Goal: Transaction & Acquisition: Purchase product/service

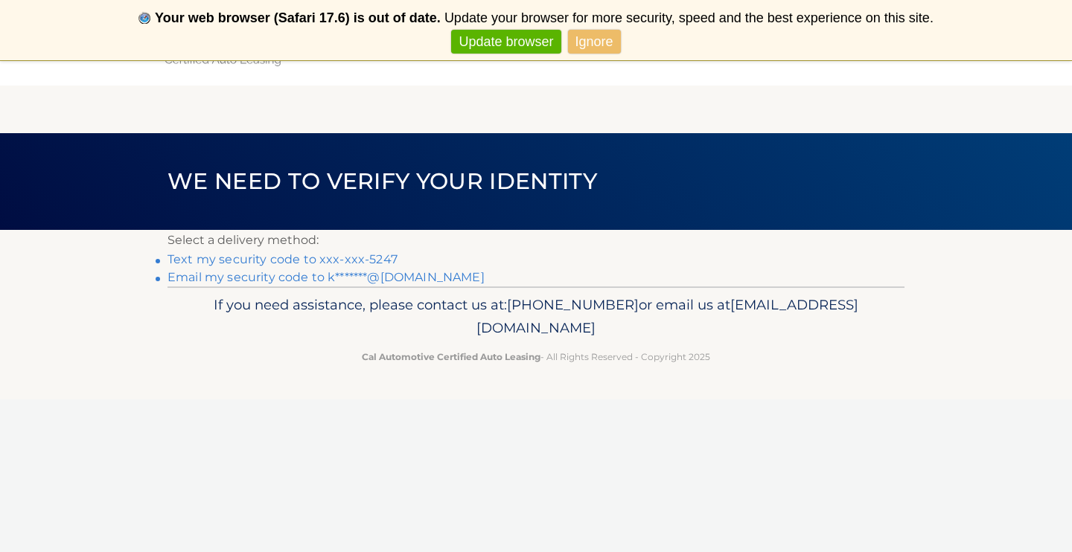
scroll to position [16, 0]
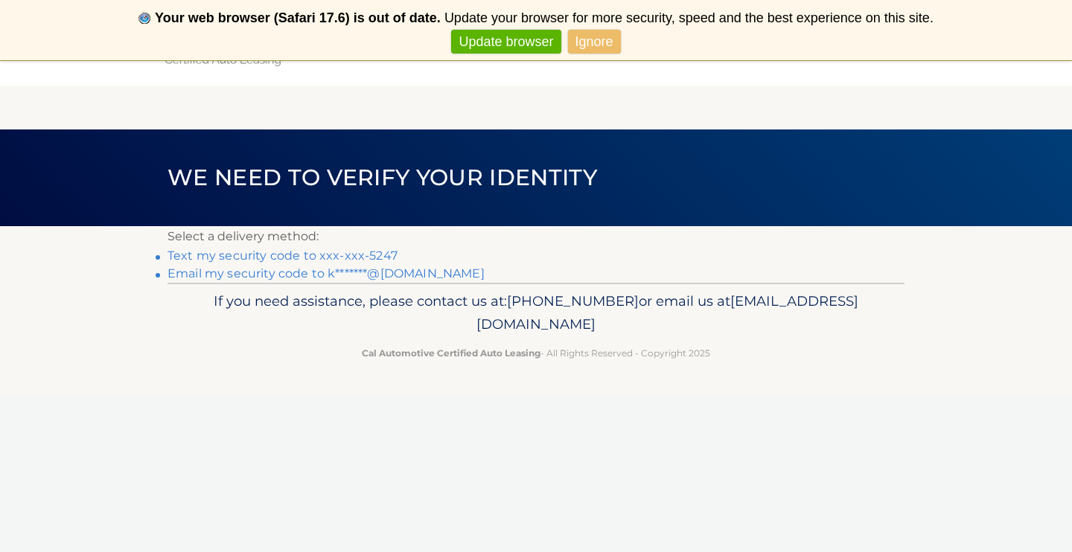
click at [271, 255] on link "Text my security code to xxx-xxx-5247" at bounding box center [282, 256] width 230 height 14
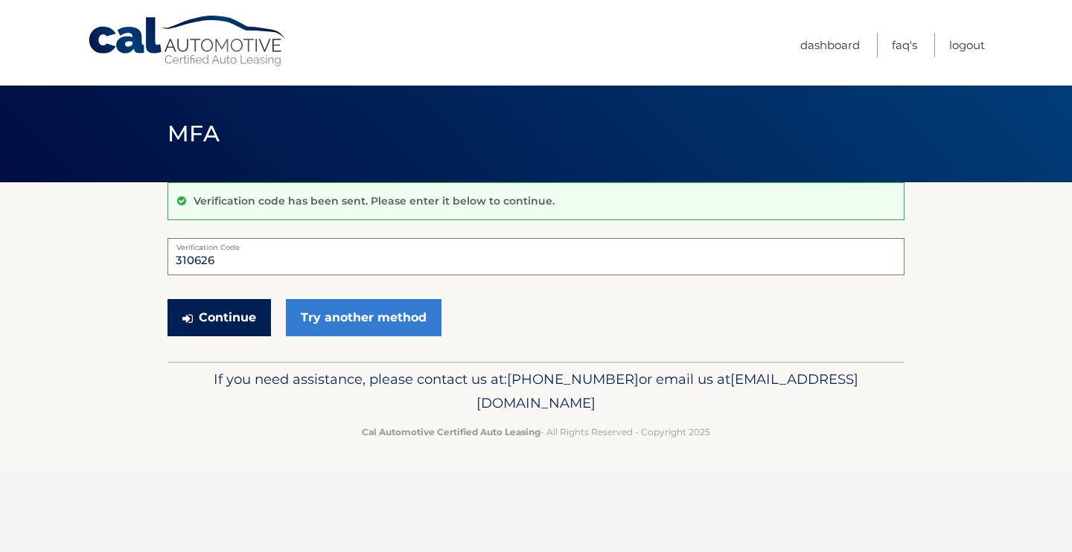
type input "310626"
click at [209, 323] on button "Continue" at bounding box center [218, 317] width 103 height 37
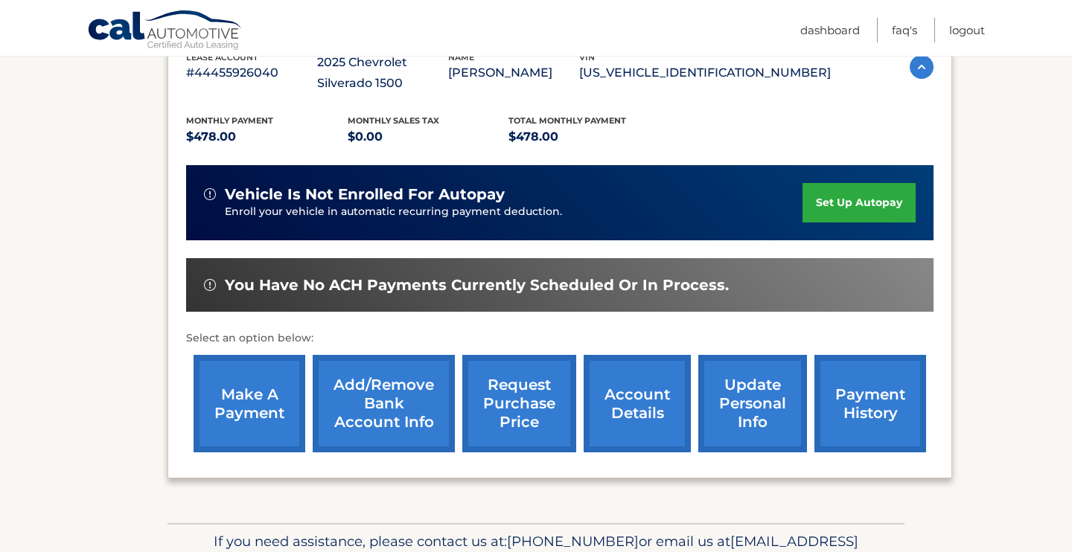
scroll to position [336, 0]
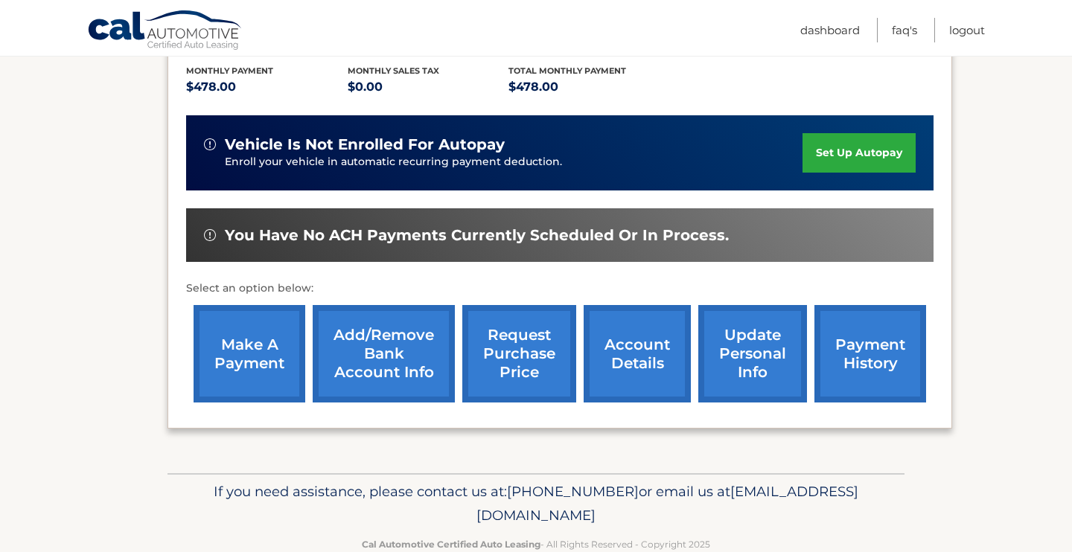
click at [244, 351] on link "make a payment" at bounding box center [250, 354] width 112 height 98
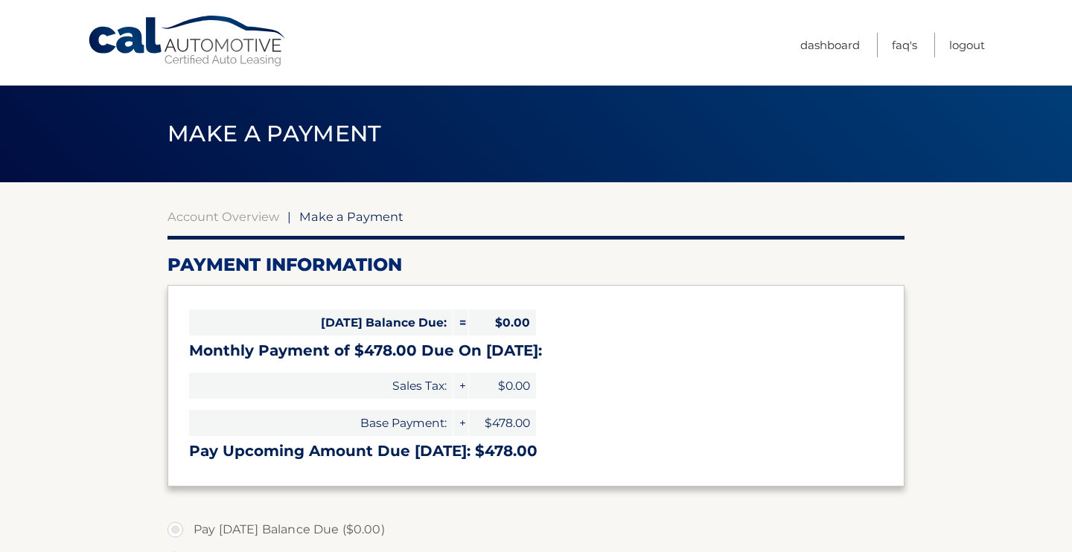
select select "NmNhZDA3ZDctMTVlMy00NzA0LWFiNWYtMmU3ZDEzNDc3ODA3"
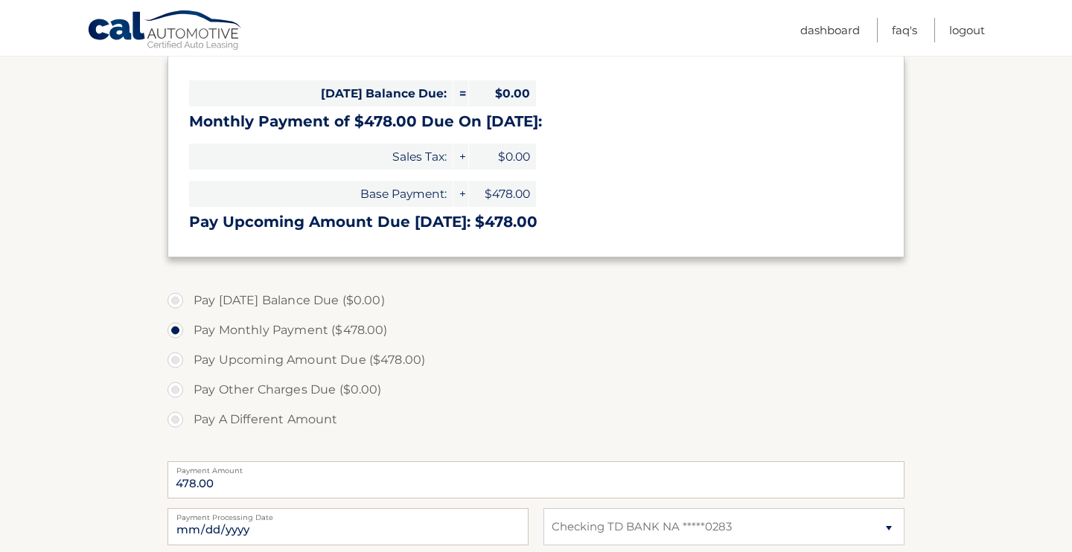
scroll to position [237, 0]
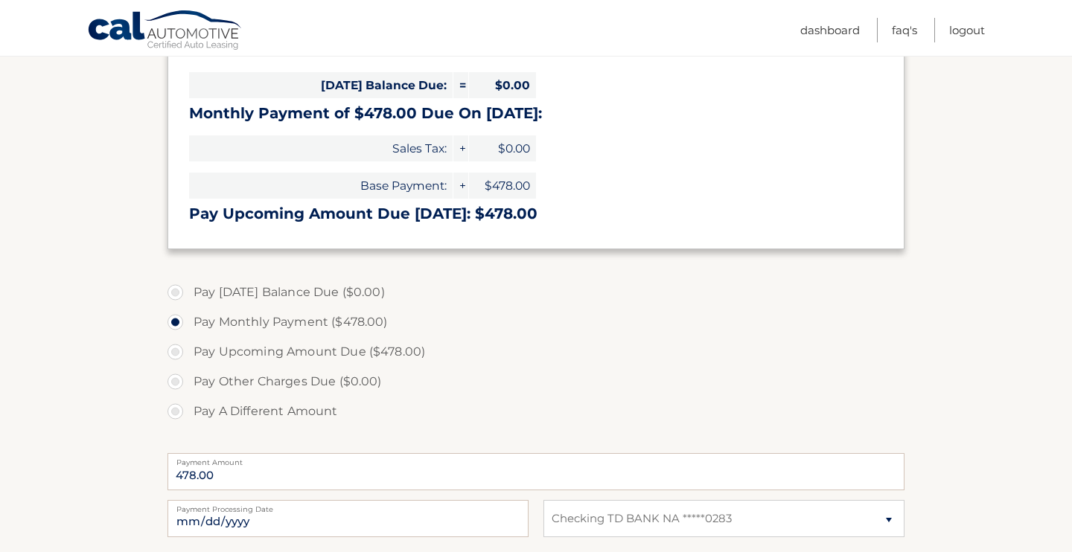
click at [176, 351] on label "Pay Upcoming Amount Due ($478.00)" at bounding box center [535, 352] width 737 height 30
click at [176, 351] on input "Pay Upcoming Amount Due ($478.00)" at bounding box center [180, 349] width 15 height 24
radio input "true"
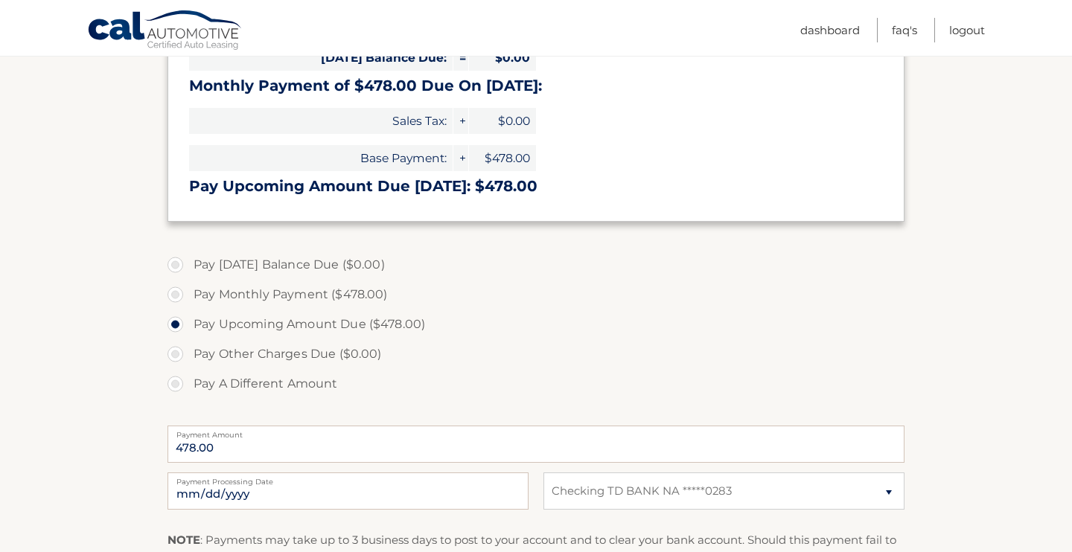
scroll to position [326, 0]
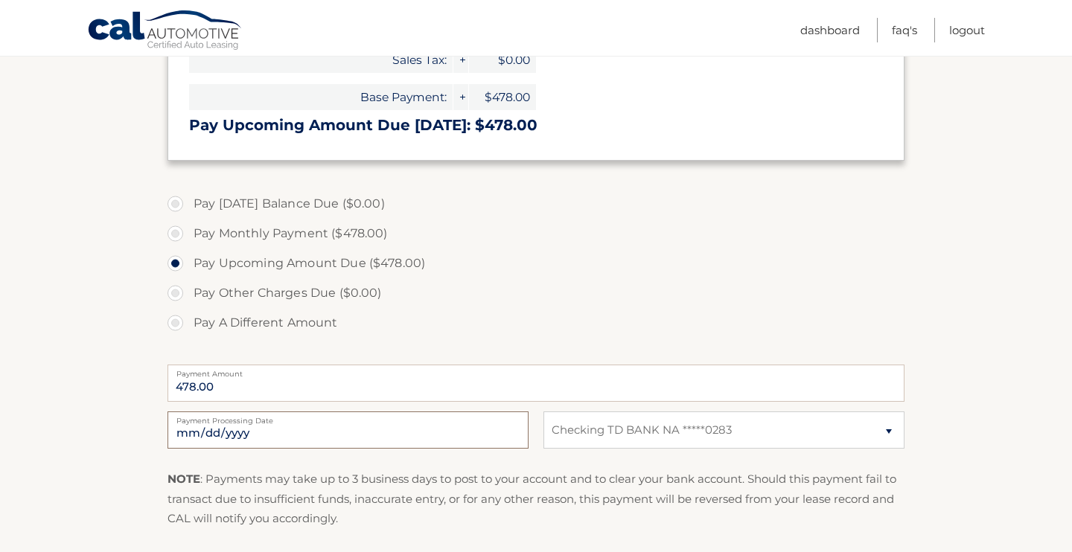
click at [210, 435] on input "2025-10-07" at bounding box center [347, 430] width 361 height 37
type input "2025-10-18"
click at [683, 332] on label "Pay A Different Amount" at bounding box center [535, 323] width 737 height 30
click at [188, 332] on input "Pay A Different Amount" at bounding box center [180, 320] width 15 height 24
radio input "true"
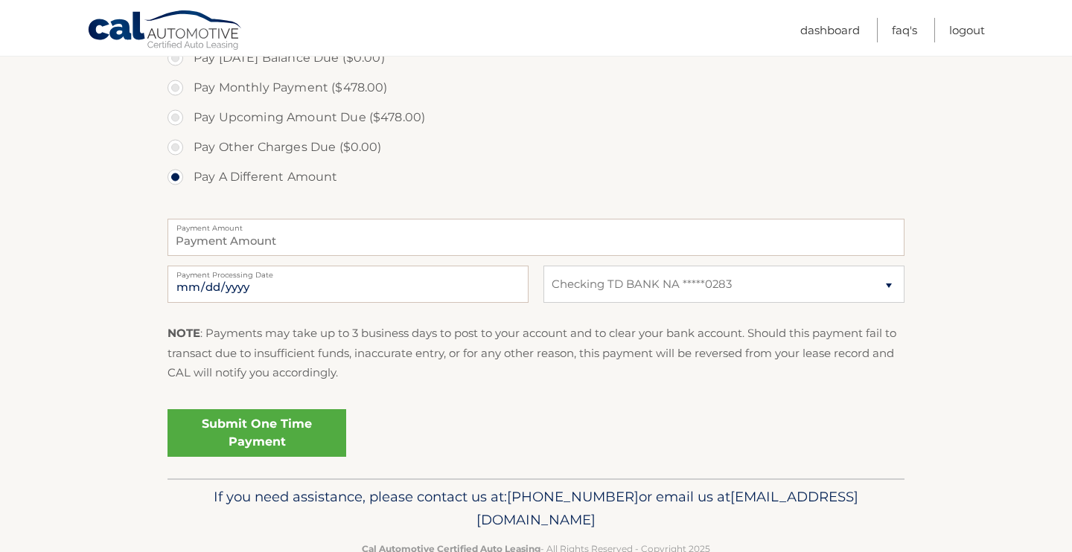
scroll to position [499, 0]
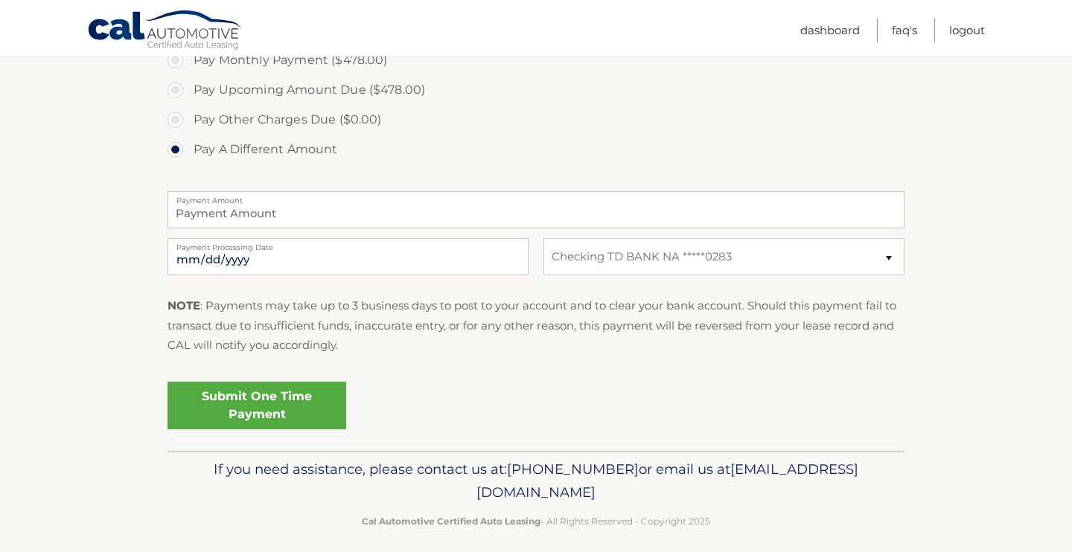
click at [258, 403] on link "Submit One Time Payment" at bounding box center [256, 406] width 179 height 48
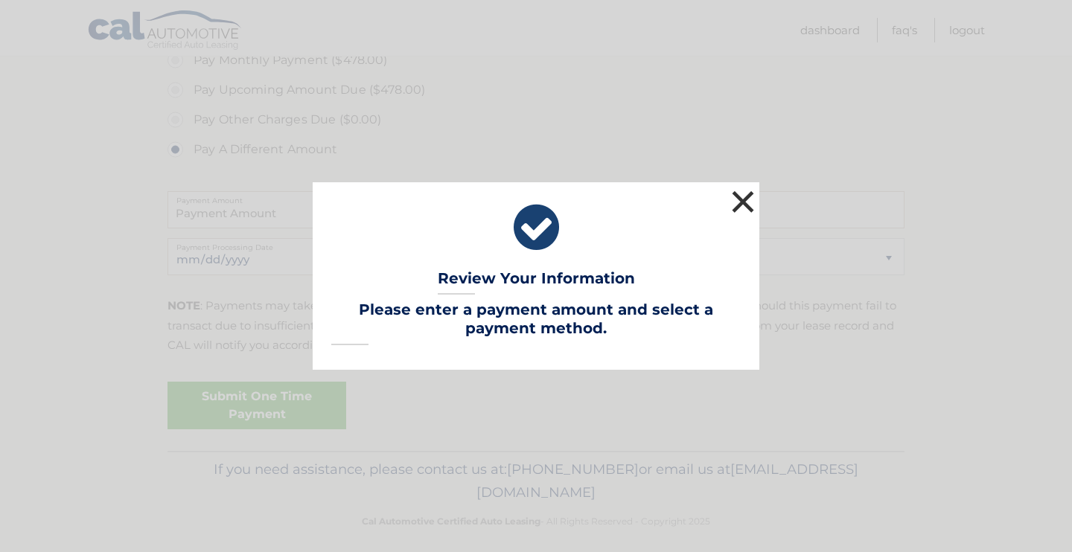
click at [742, 193] on button "×" at bounding box center [743, 202] width 30 height 30
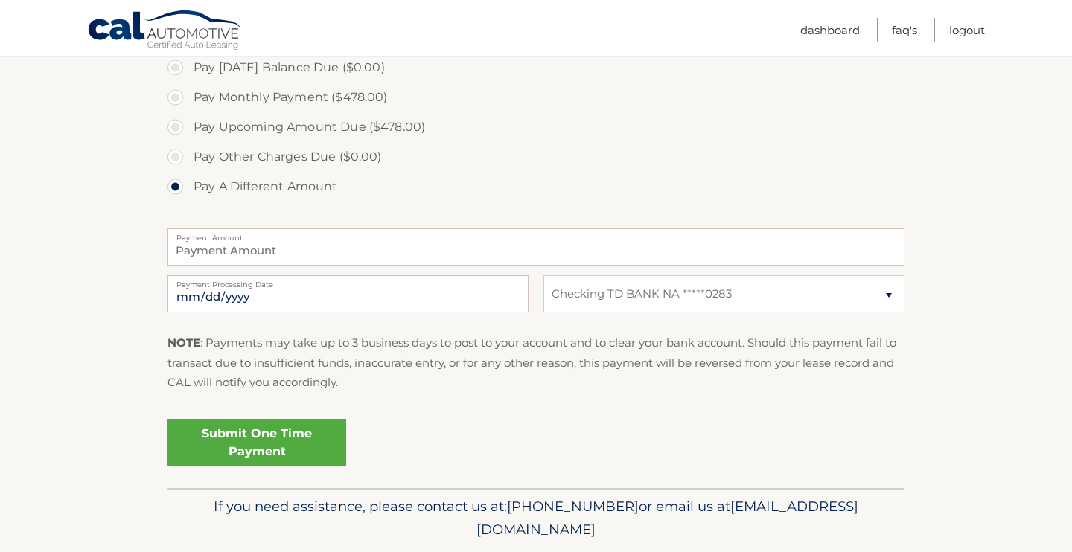
scroll to position [358, 0]
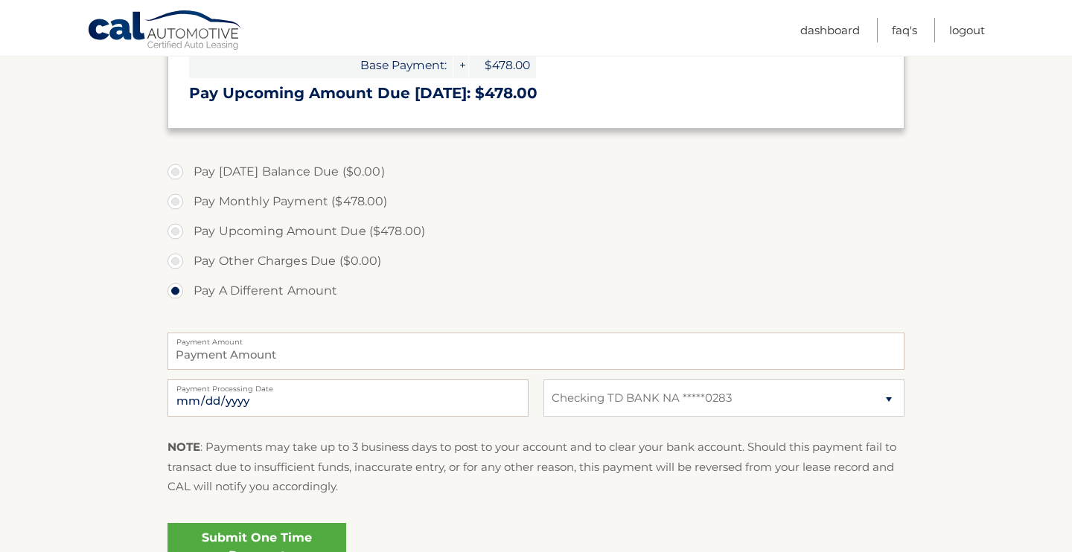
click at [173, 200] on label "Pay Monthly Payment ($478.00)" at bounding box center [535, 202] width 737 height 30
click at [173, 200] on input "Pay Monthly Payment ($478.00)" at bounding box center [180, 199] width 15 height 24
radio input "true"
type input "478.00"
click at [173, 229] on label "Pay Upcoming Amount Due ($478.00)" at bounding box center [535, 232] width 737 height 30
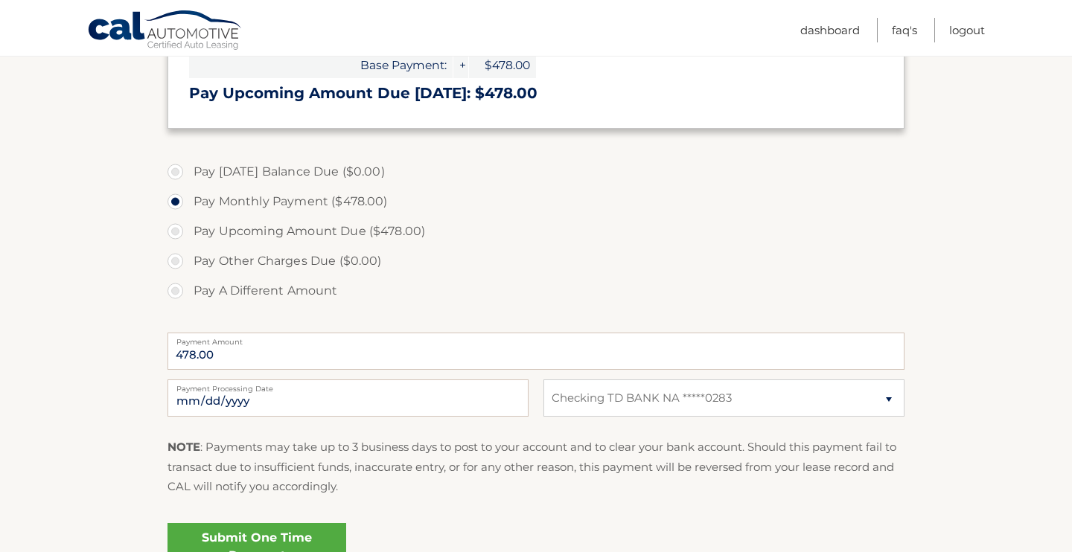
click at [173, 229] on input "Pay Upcoming Amount Due ($478.00)" at bounding box center [180, 229] width 15 height 24
radio input "true"
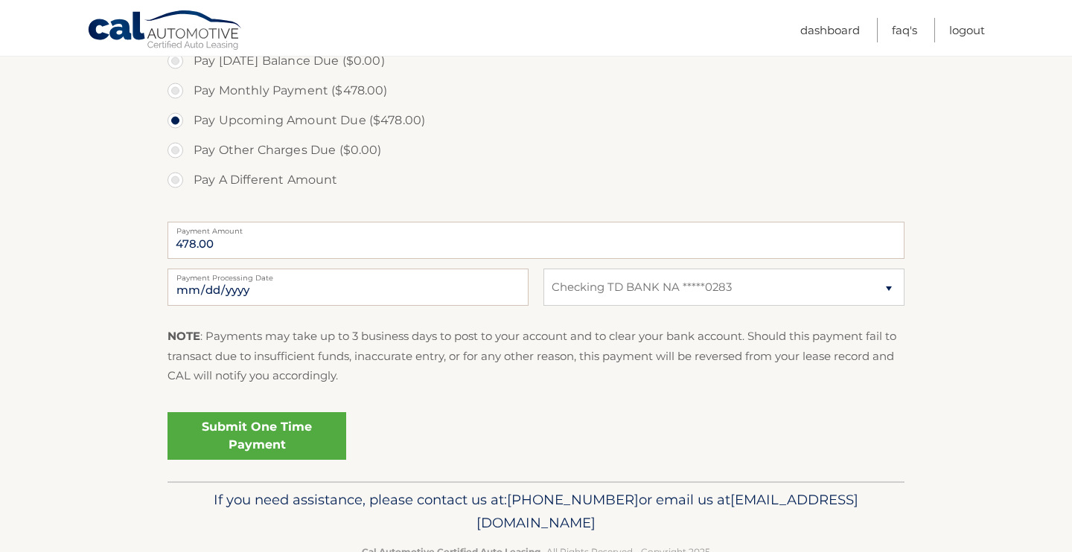
scroll to position [497, 0]
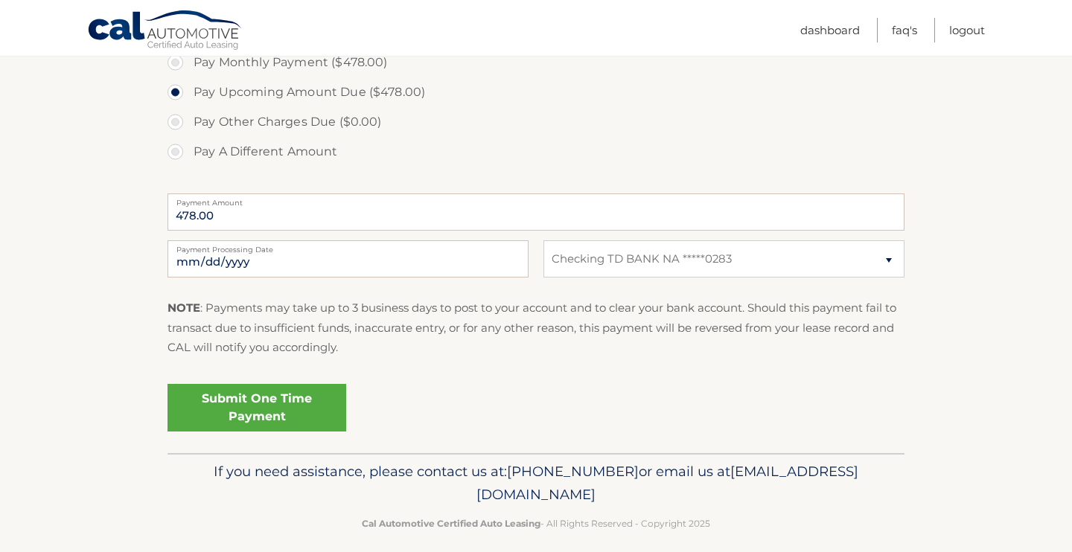
click at [230, 413] on link "Submit One Time Payment" at bounding box center [256, 408] width 179 height 48
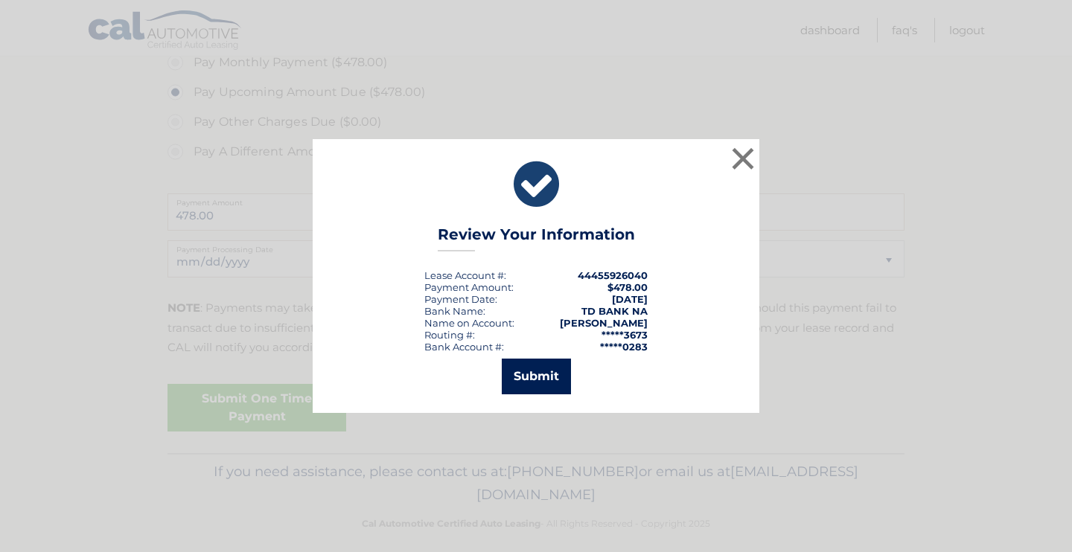
click at [525, 377] on button "Submit" at bounding box center [536, 377] width 69 height 36
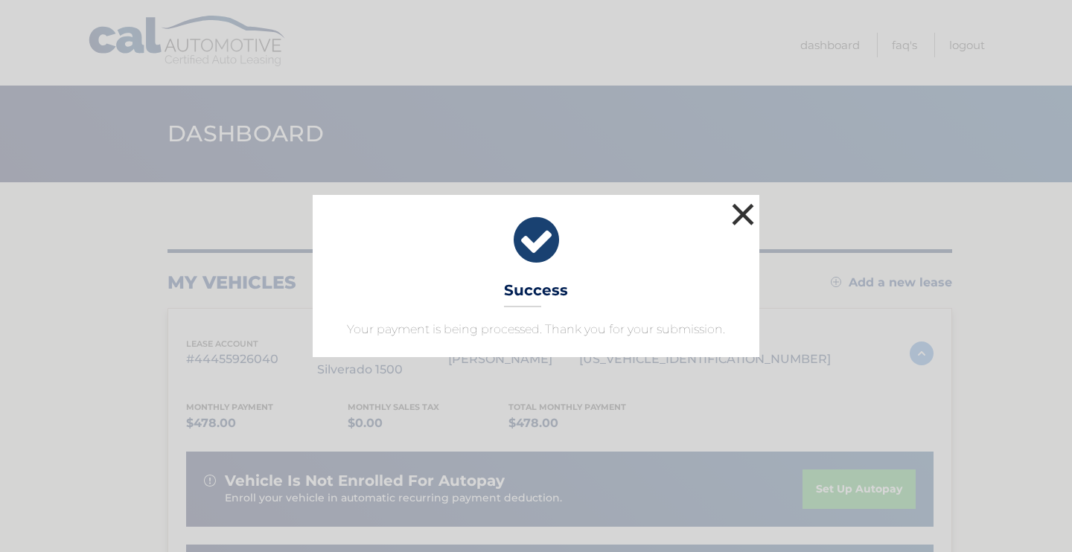
click at [736, 215] on button "×" at bounding box center [743, 214] width 30 height 30
